Goal: Check status: Check status

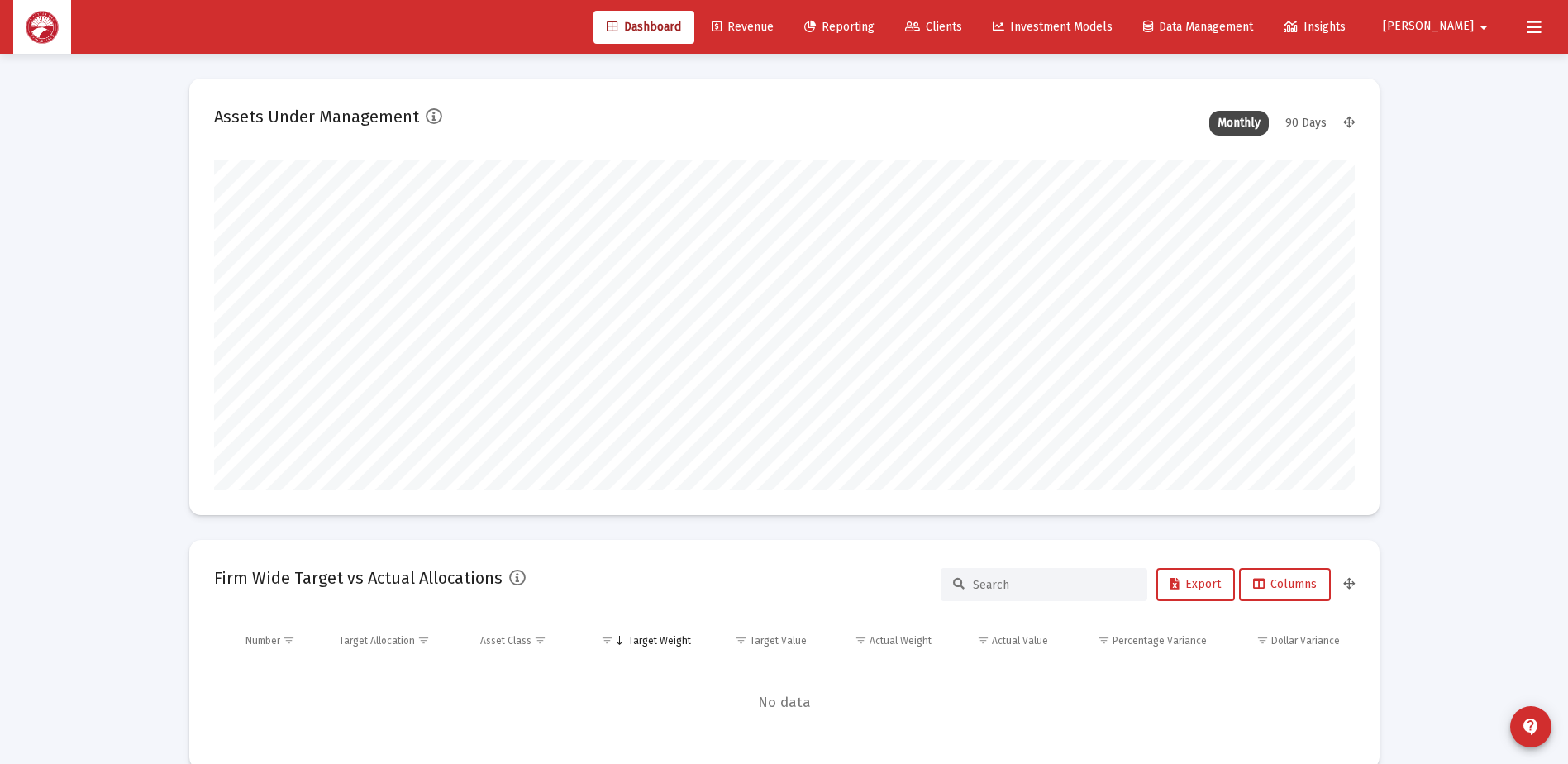
scroll to position [331, 614]
type input "[DATE]"
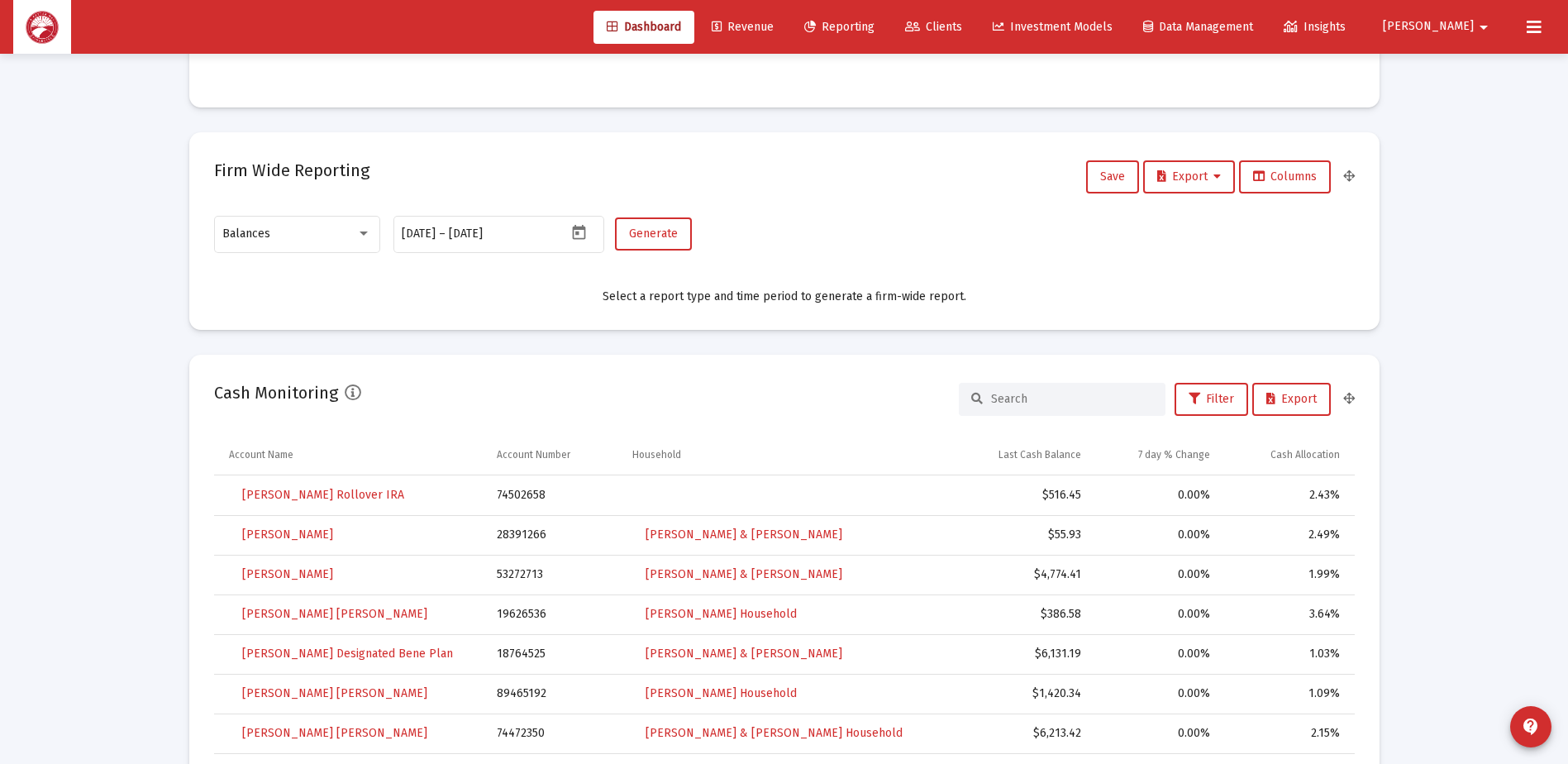
scroll to position [0, 0]
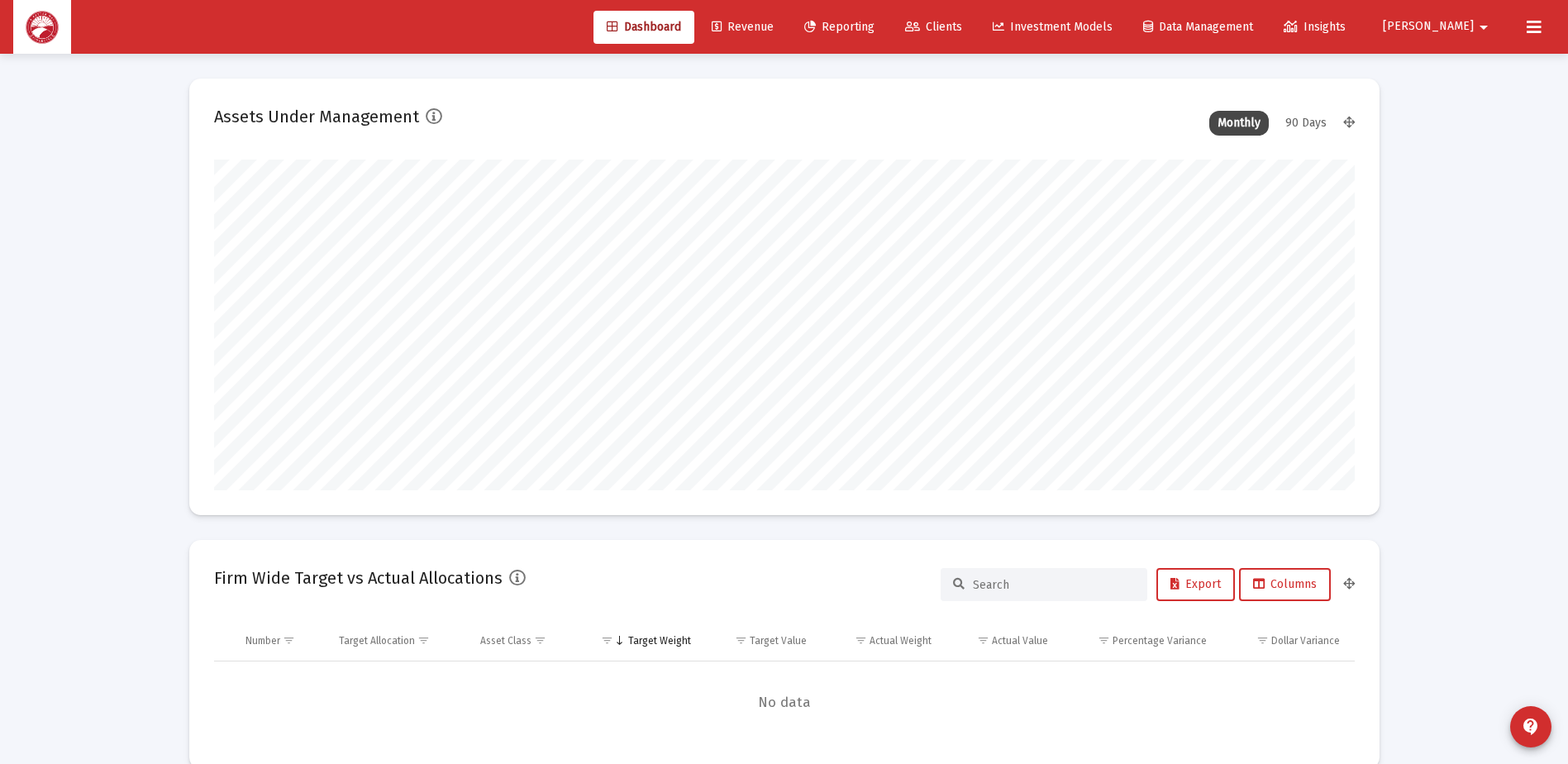
click at [875, 26] on span "Reporting" at bounding box center [839, 26] width 71 height 14
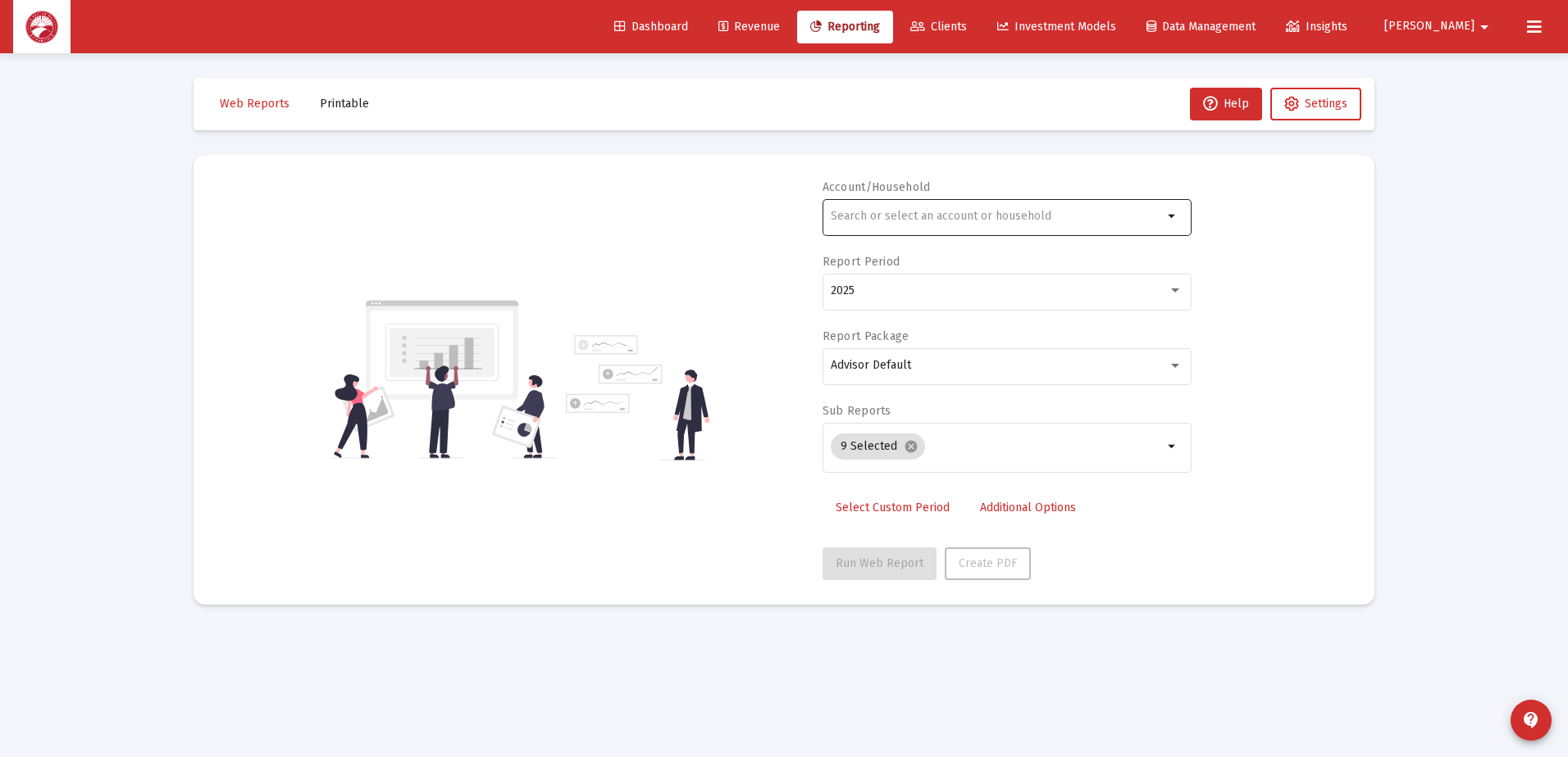
click at [1179, 221] on mat-icon "arrow_drop_down" at bounding box center [1172, 216] width 19 height 19
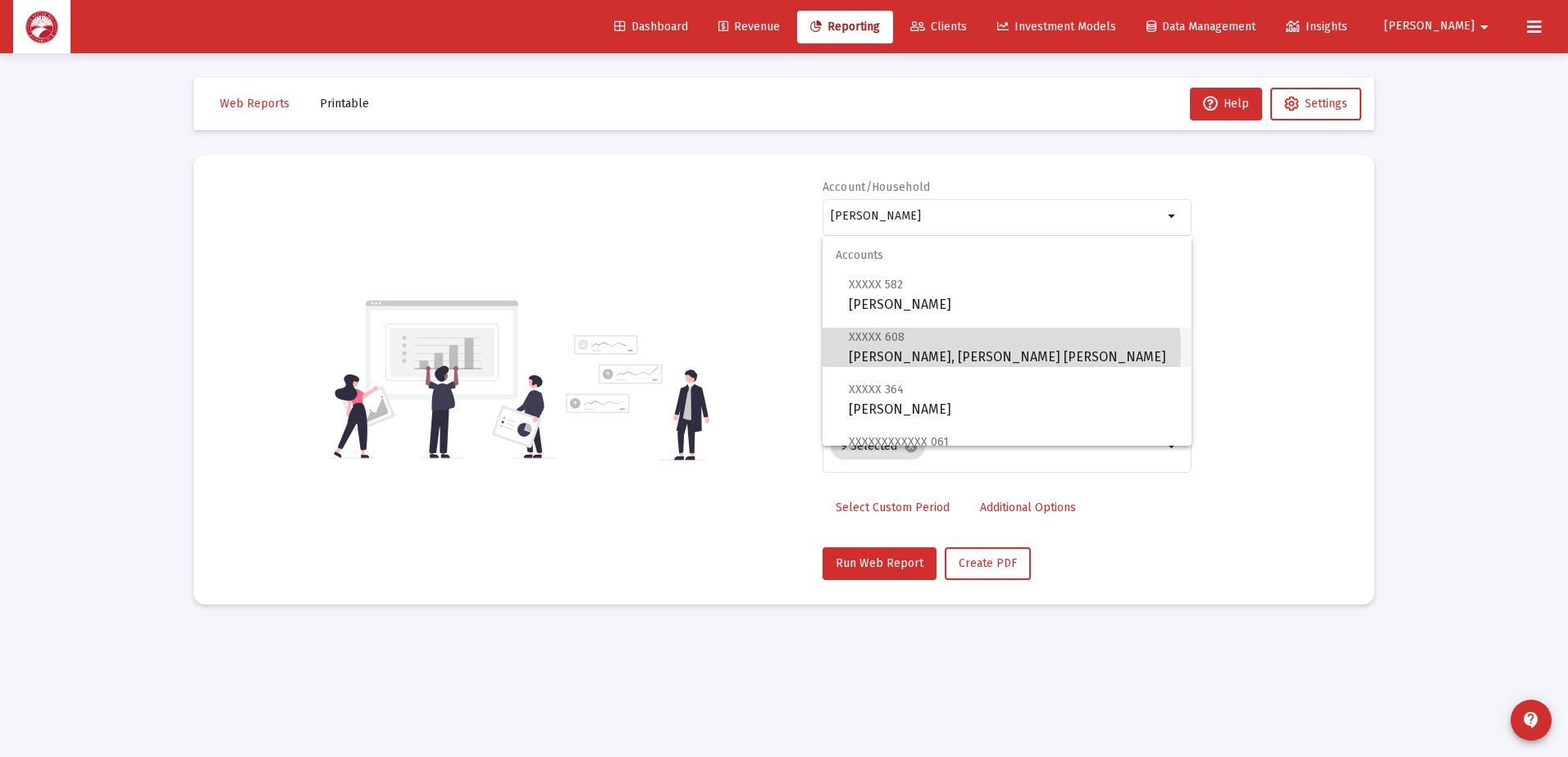
click at [992, 352] on span "XXXXX 608 [PERSON_NAME], [PERSON_NAME] [PERSON_NAME]" at bounding box center [1013, 347] width 329 height 40
type input "[PERSON_NAME], [PERSON_NAME] [PERSON_NAME]"
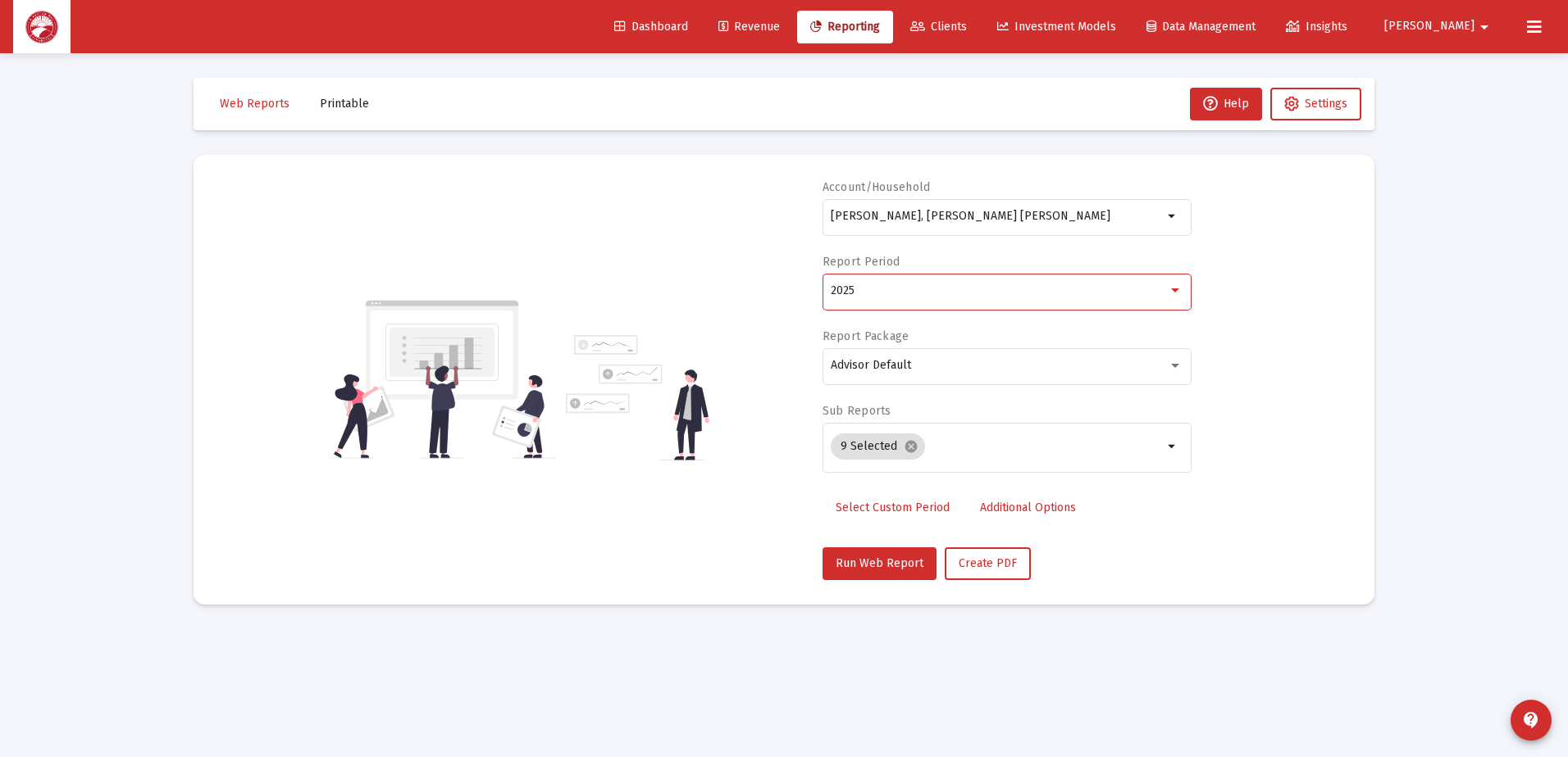
click at [1027, 295] on div "2025" at bounding box center [999, 291] width 337 height 13
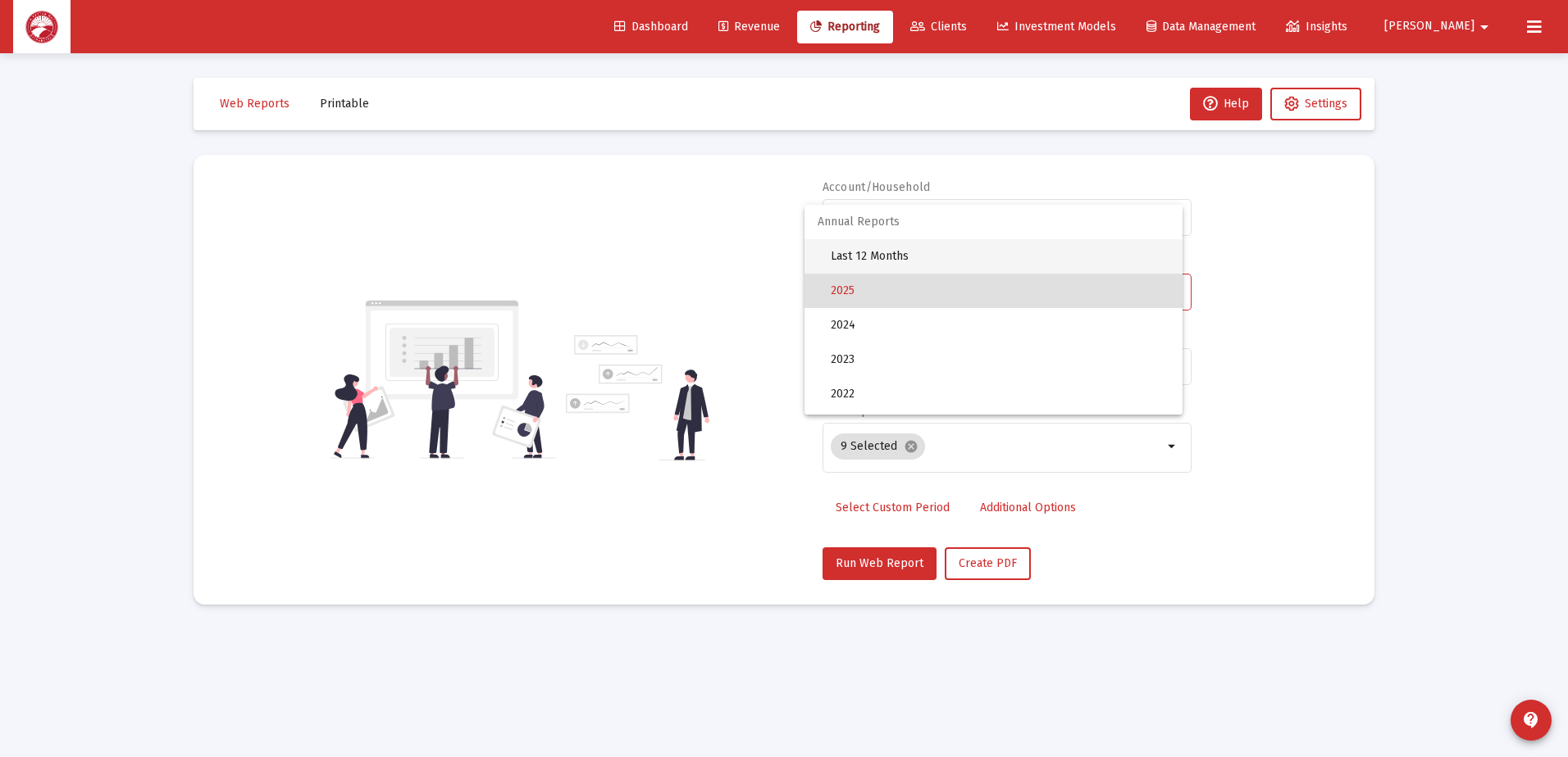
click at [943, 267] on span "Last 12 Months" at bounding box center [1000, 256] width 339 height 35
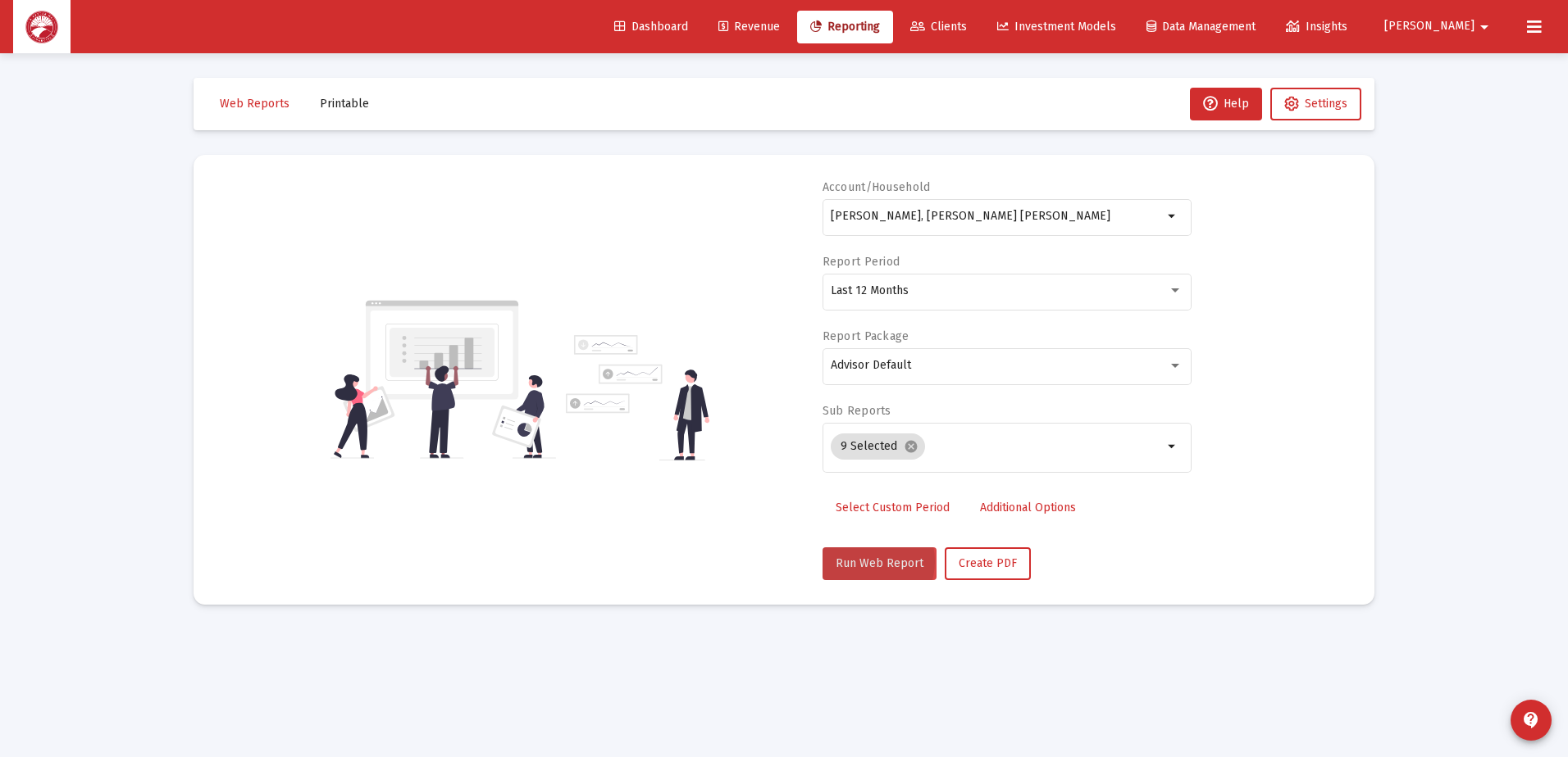
click at [862, 562] on span "Run Web Report" at bounding box center [880, 563] width 88 height 14
select select "View all"
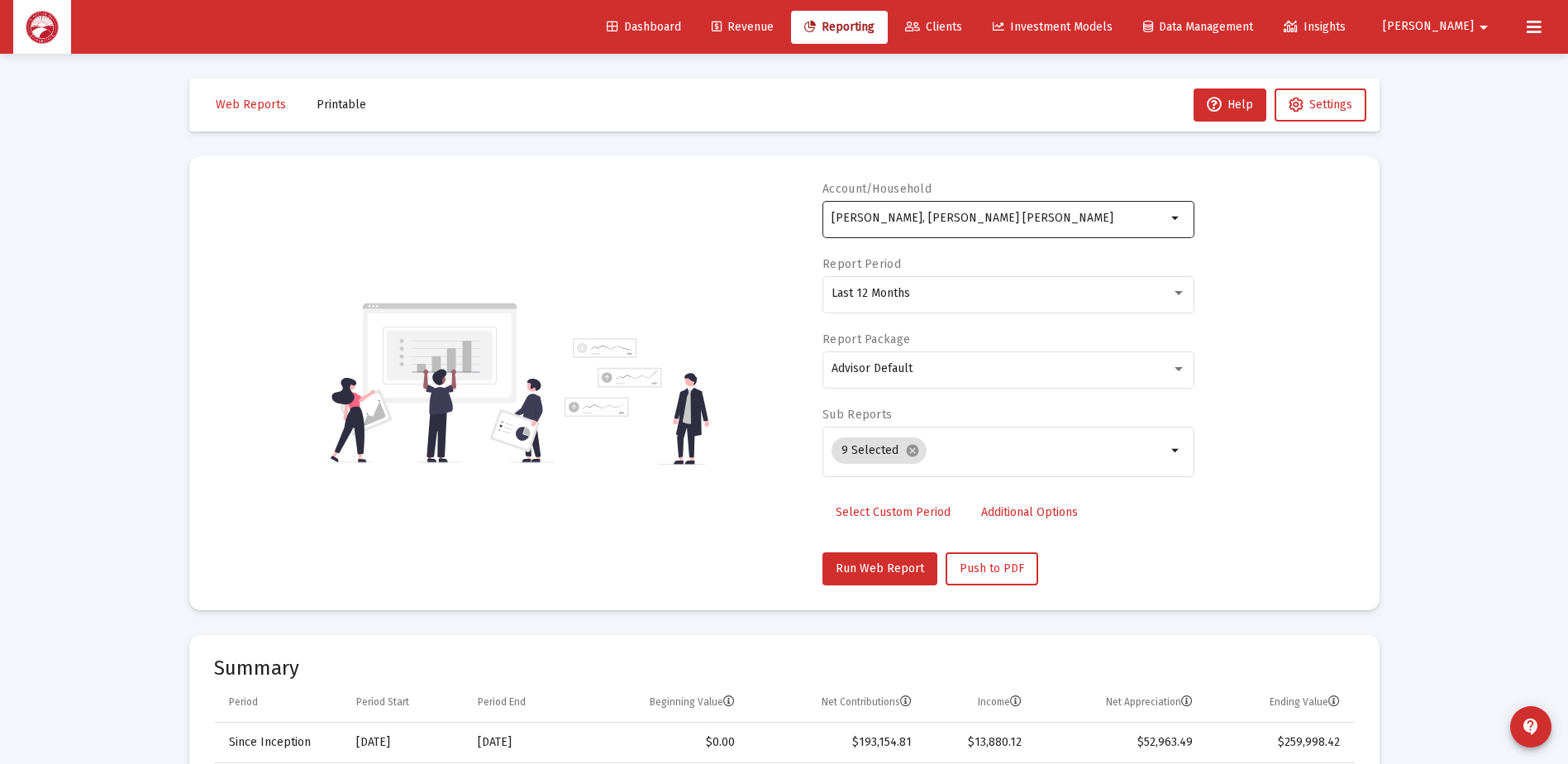
click at [1045, 225] on div "[PERSON_NAME], [PERSON_NAME] [PERSON_NAME]" at bounding box center [999, 218] width 335 height 41
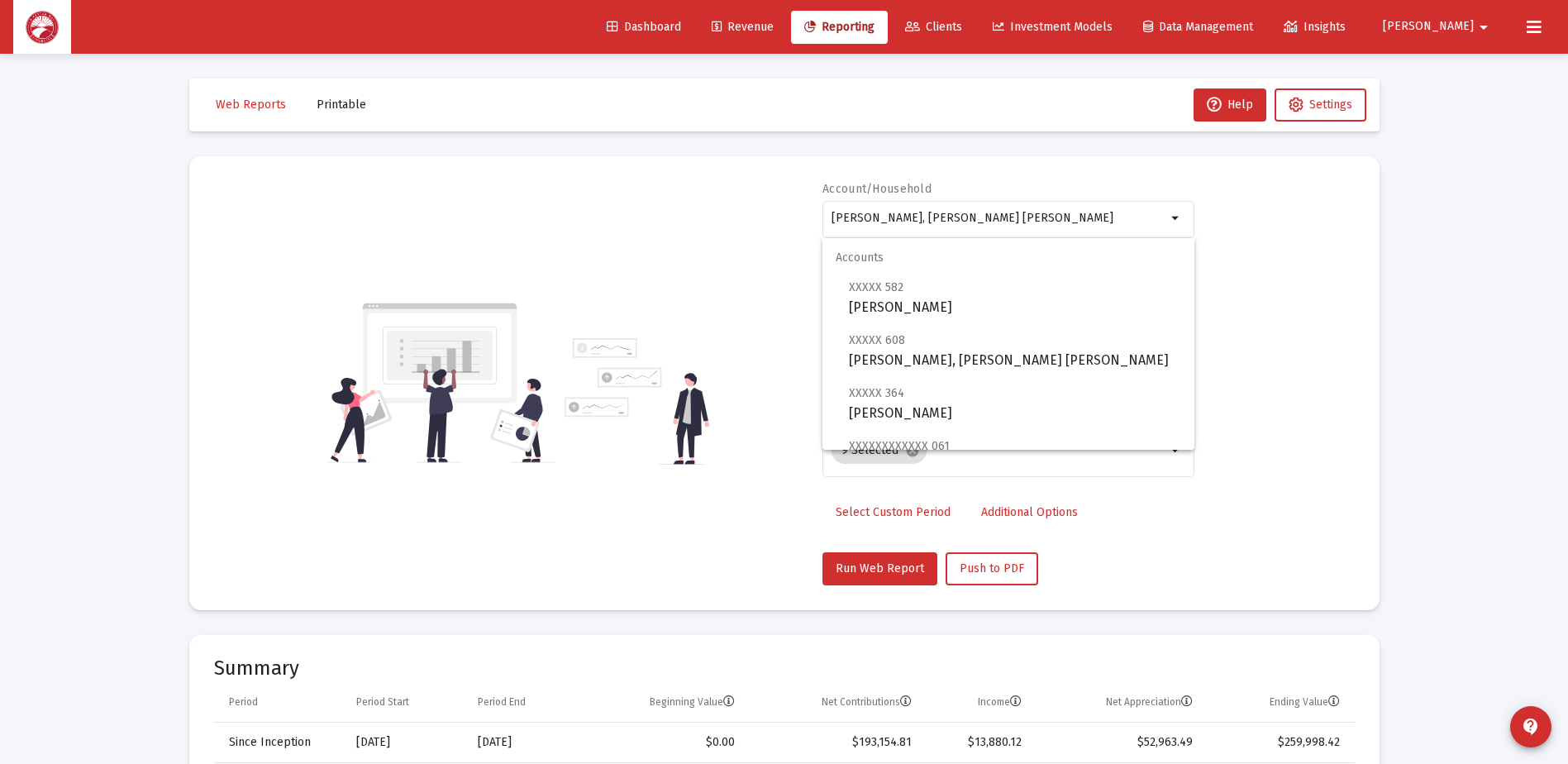
click at [1248, 220] on div "Account/[PERSON_NAME], [PERSON_NAME] IRA arrow_drop_down Report Period Last 12 …" at bounding box center [784, 383] width 1141 height 405
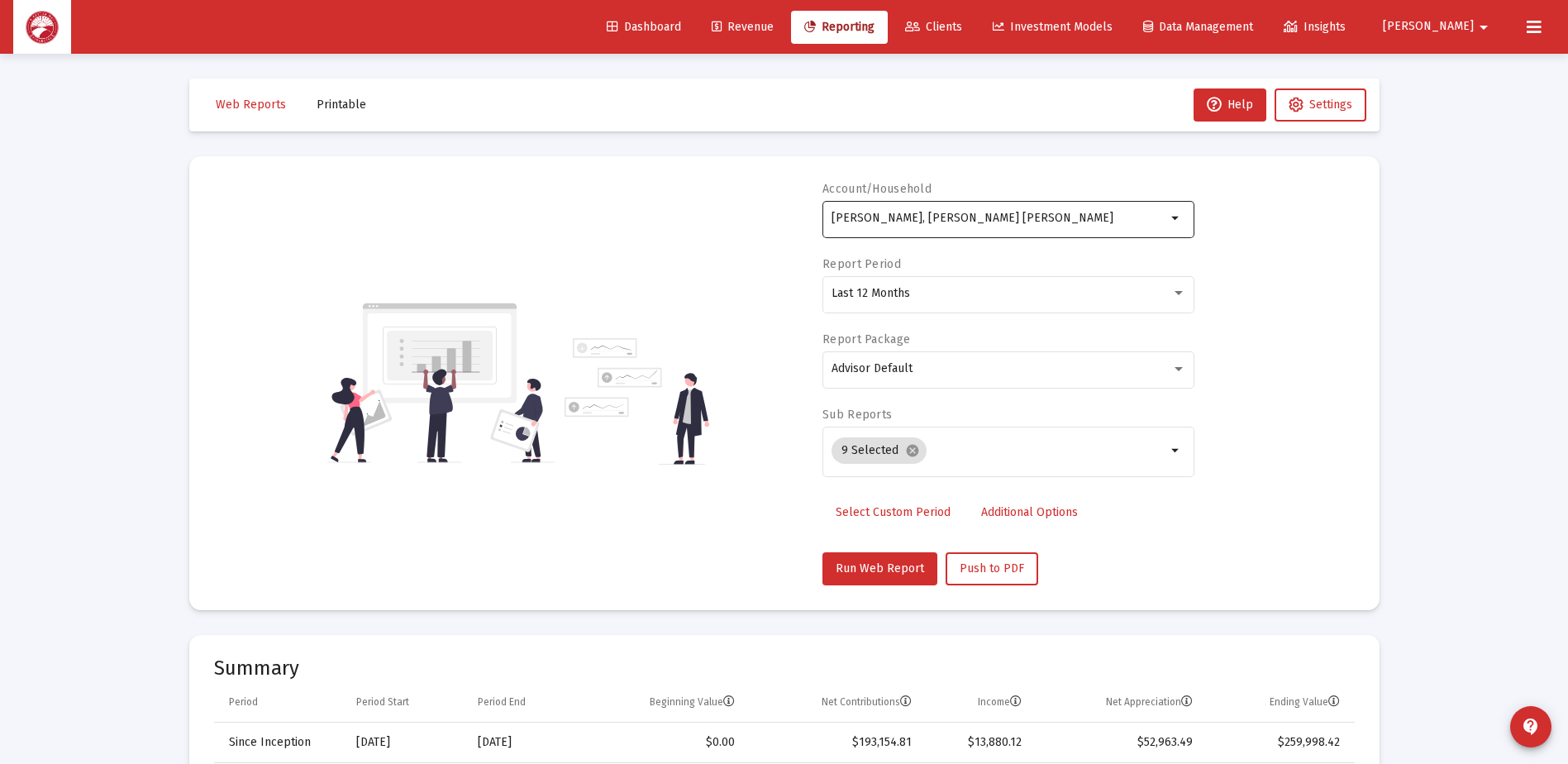
click at [1118, 203] on div "[PERSON_NAME], [PERSON_NAME] [PERSON_NAME]" at bounding box center [999, 218] width 335 height 41
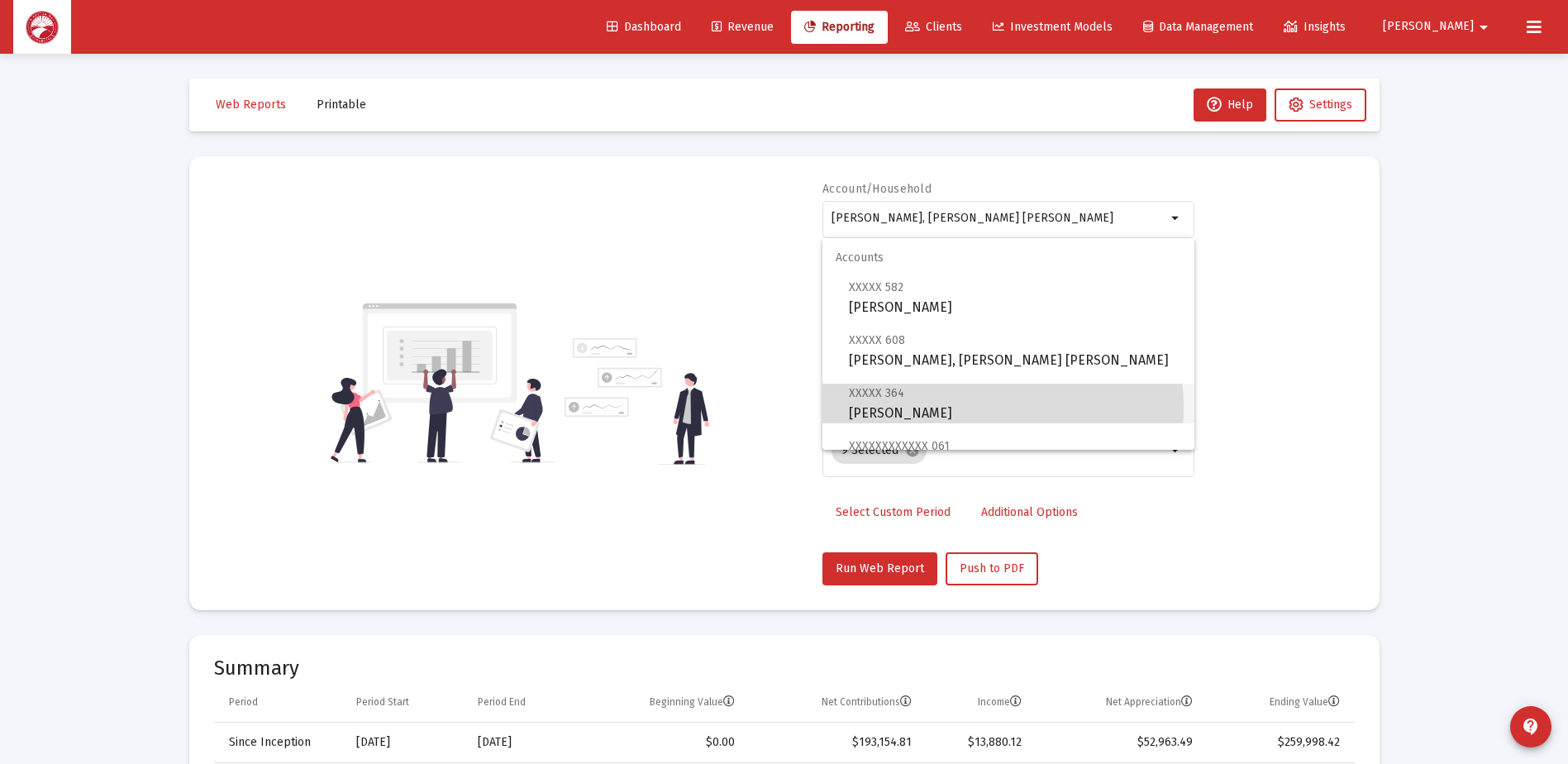
click at [990, 407] on span "XXXXX 364 [PERSON_NAME]" at bounding box center [1015, 404] width 332 height 41
type input "[PERSON_NAME]"
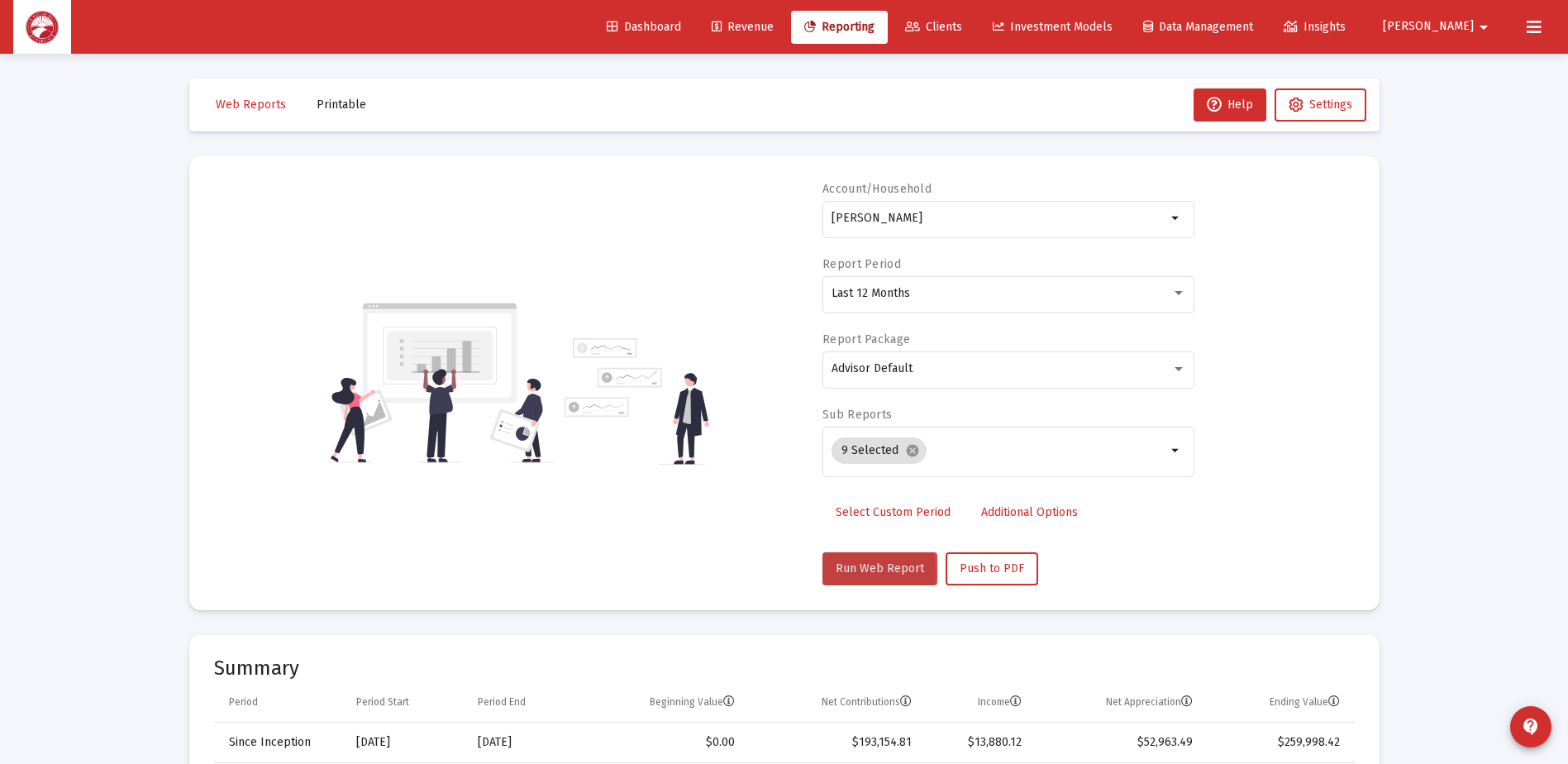
click at [858, 571] on span "Run Web Report" at bounding box center [880, 569] width 88 height 14
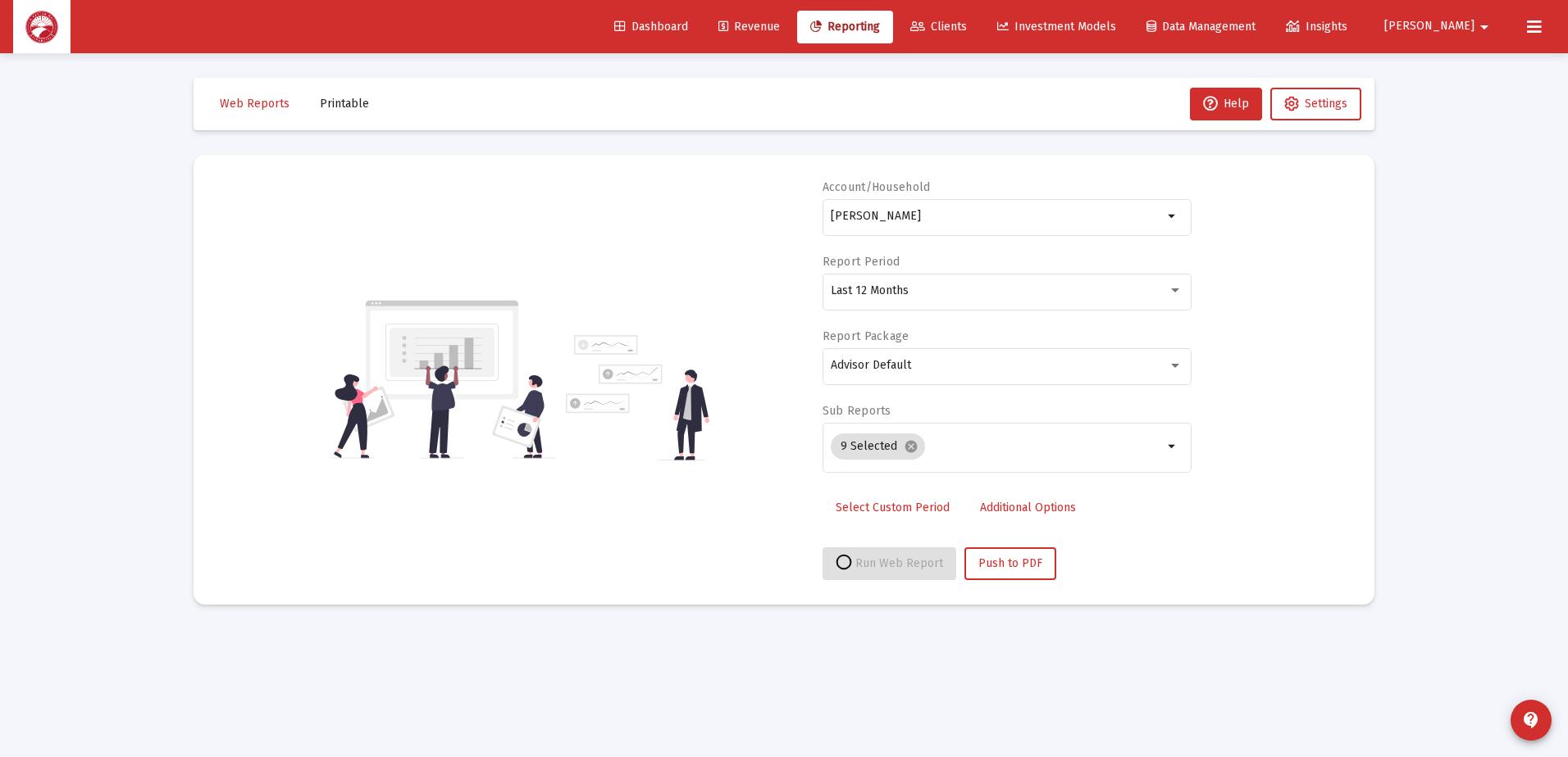
select select "View all"
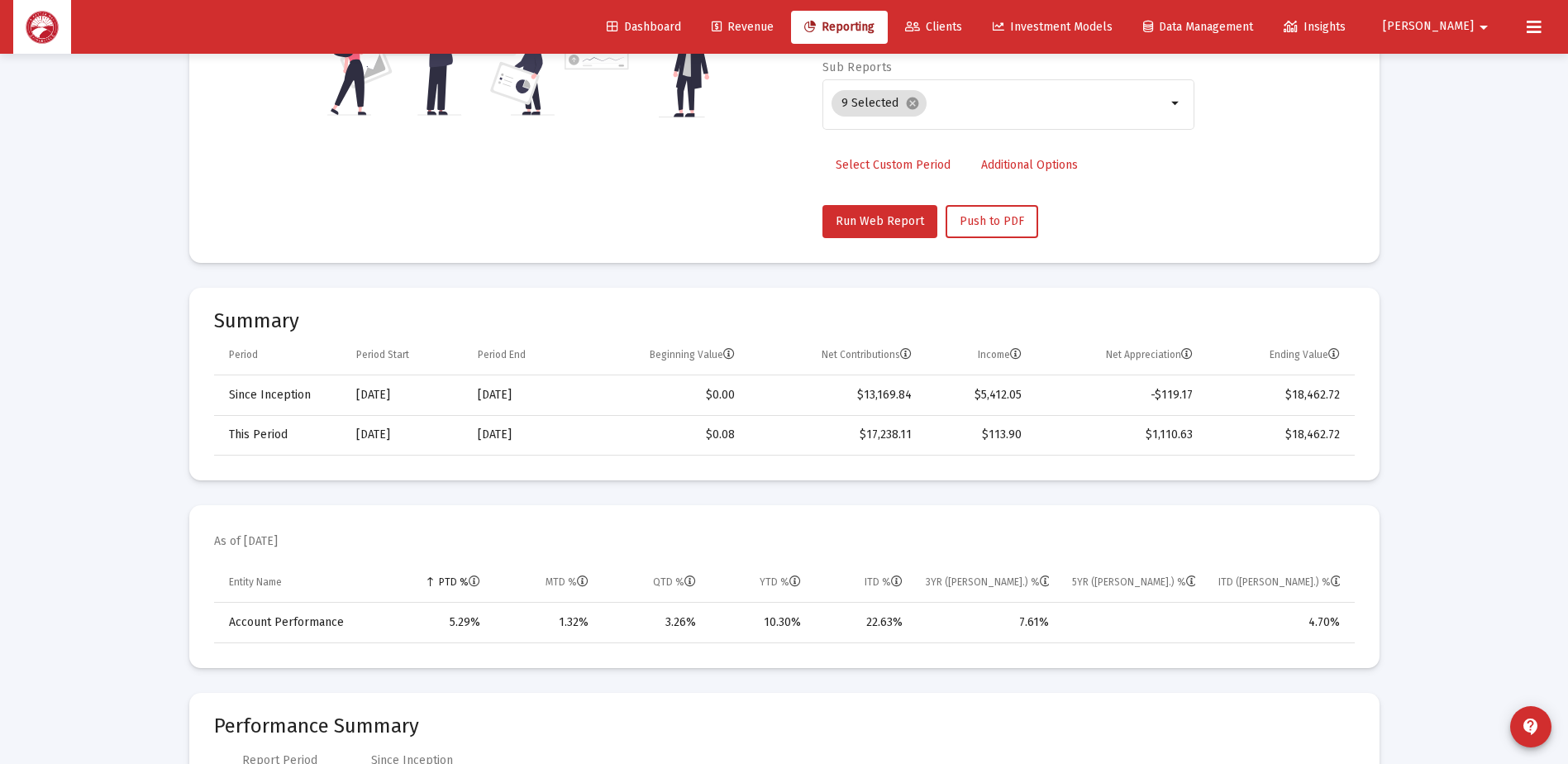
scroll to position [414, 0]
